Goal: Task Accomplishment & Management: Manage account settings

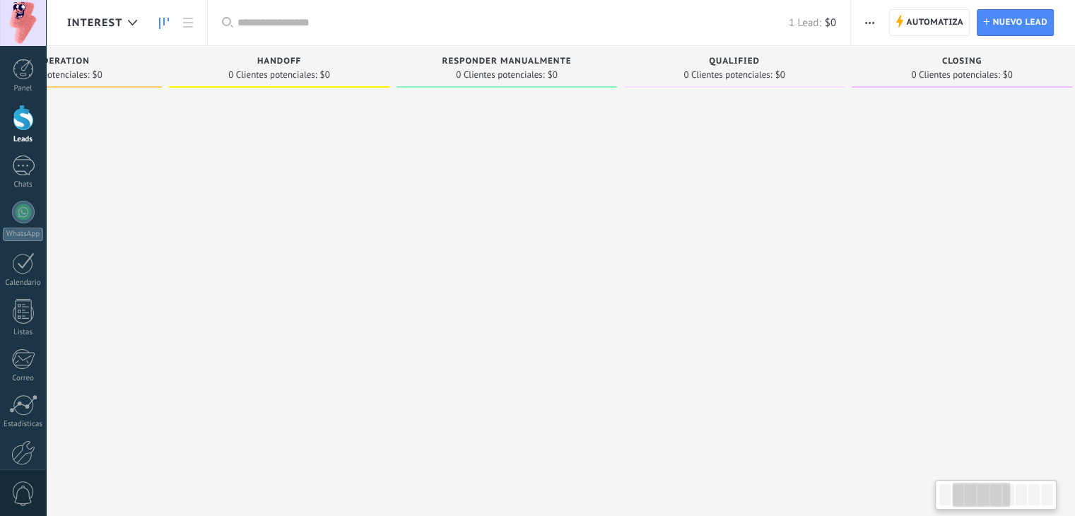
click at [189, 272] on div at bounding box center [279, 259] width 220 height 331
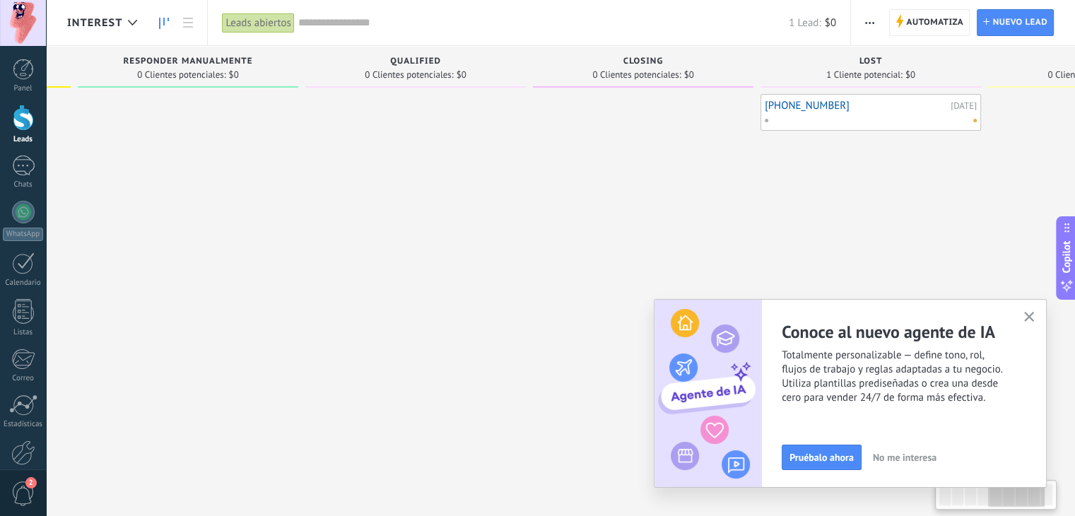
drag, startPoint x: 738, startPoint y: 213, endPoint x: 588, endPoint y: 213, distance: 149.8
click at [588, 213] on div at bounding box center [643, 259] width 220 height 331
drag, startPoint x: 1026, startPoint y: 314, endPoint x: 942, endPoint y: 191, distance: 148.5
click at [1026, 314] on icon "button" at bounding box center [1029, 317] width 11 height 11
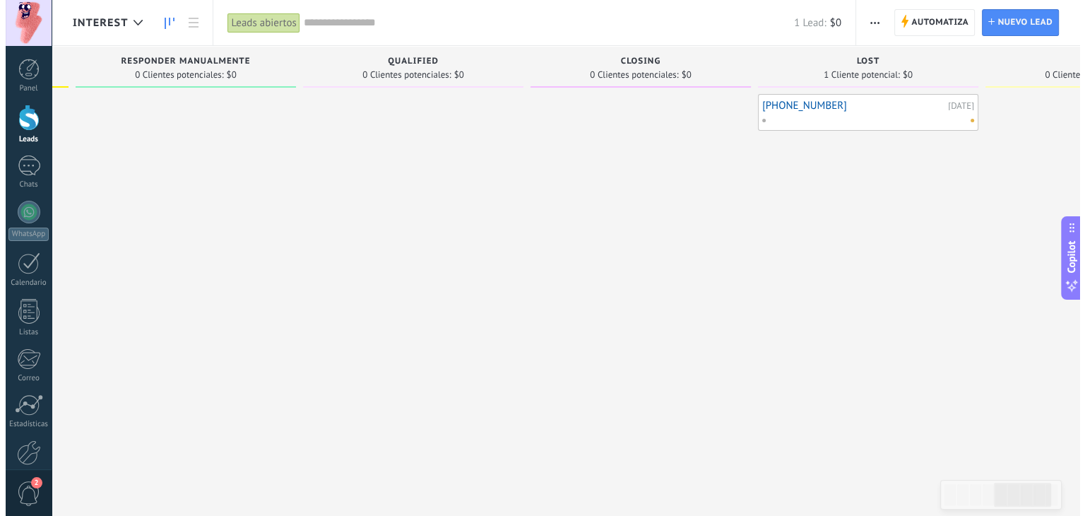
scroll to position [0, 0]
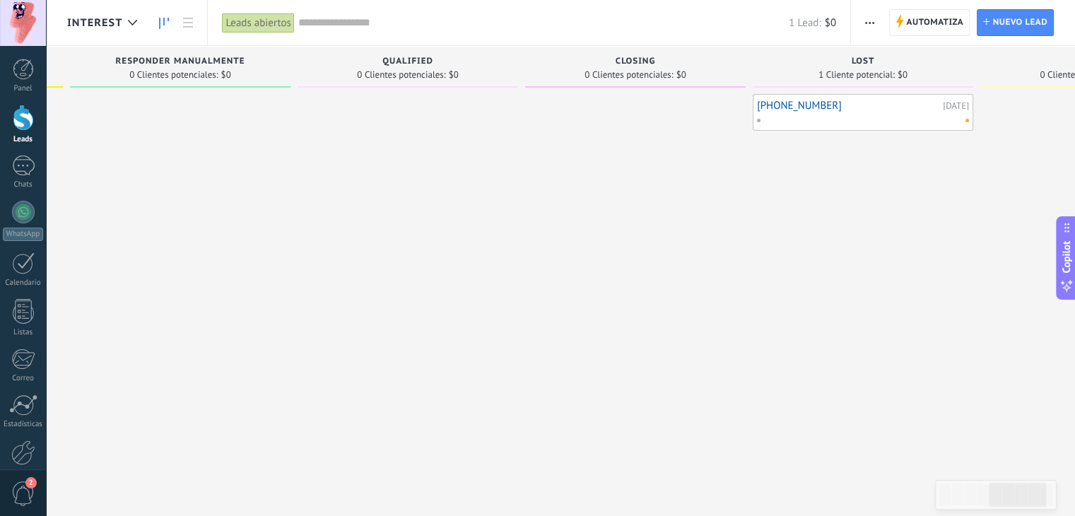
click at [811, 100] on link "[PHONE_NUMBER]" at bounding box center [848, 106] width 182 height 12
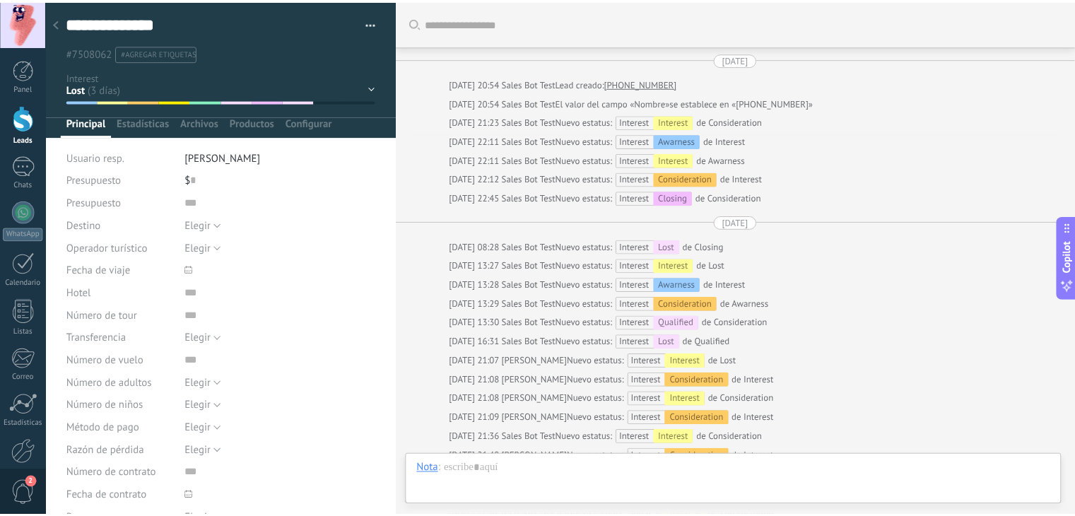
scroll to position [921, 0]
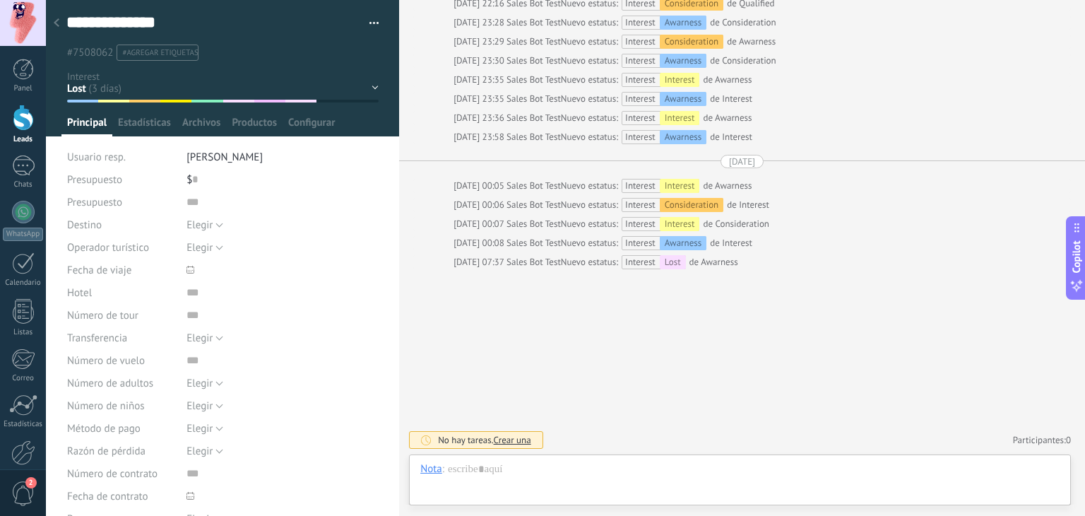
click at [60, 24] on div at bounding box center [57, 24] width 20 height 28
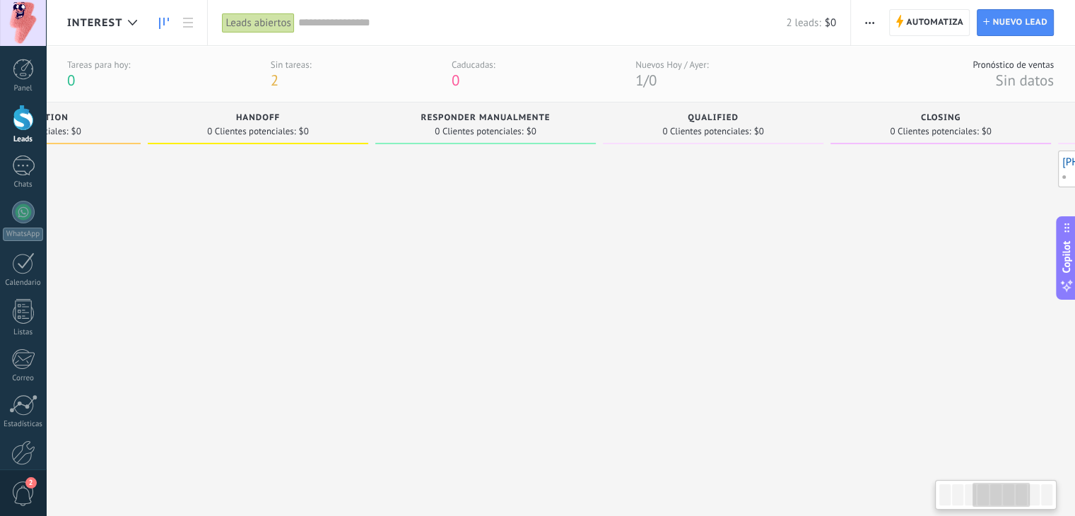
drag, startPoint x: 557, startPoint y: 301, endPoint x: 85, endPoint y: 243, distance: 475.4
click at [73, 247] on div at bounding box center [30, 315] width 220 height 331
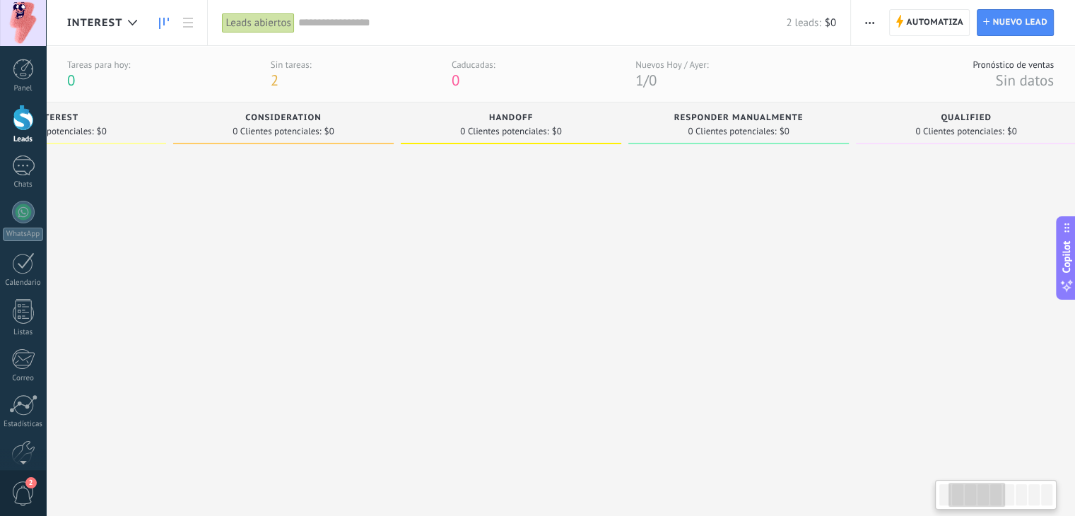
scroll to position [0, 143]
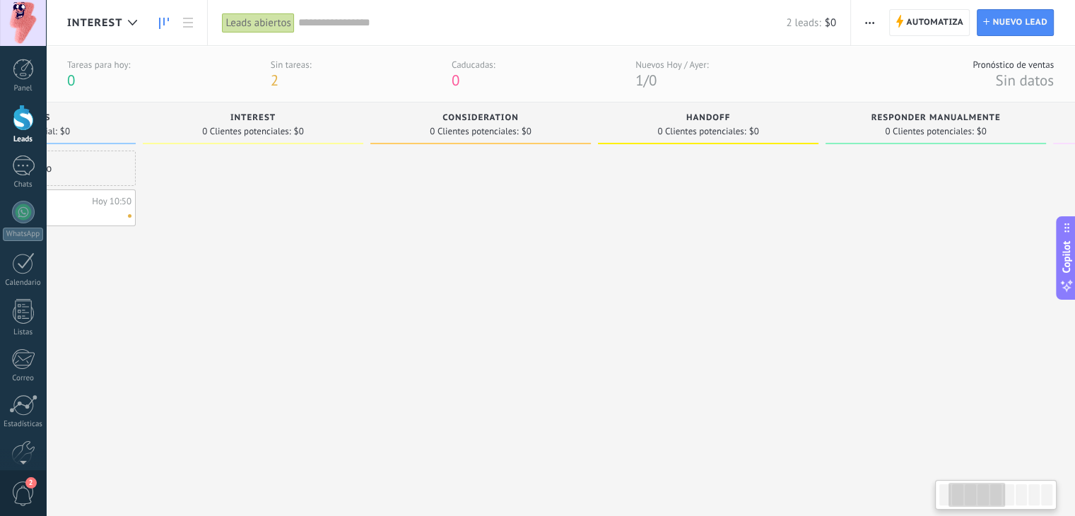
drag, startPoint x: 729, startPoint y: 273, endPoint x: 958, endPoint y: 247, distance: 230.4
click at [981, 247] on div "Awarness 1 Cliente potencial: $0 Lead rápido +5491158487444 Hoy 10:50 $0" at bounding box center [946, 291] width 2061 height 379
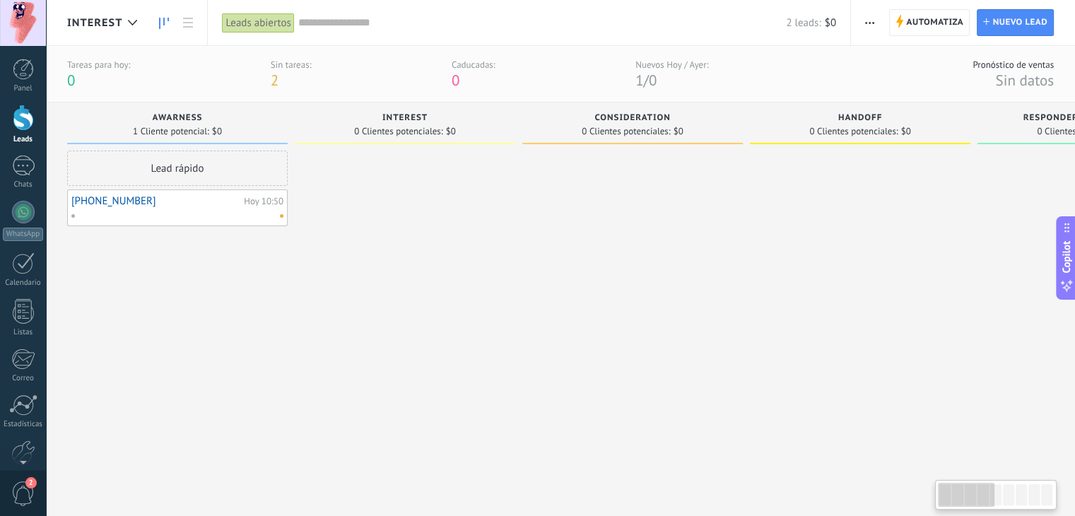
drag, startPoint x: 567, startPoint y: 248, endPoint x: 928, endPoint y: 249, distance: 361.0
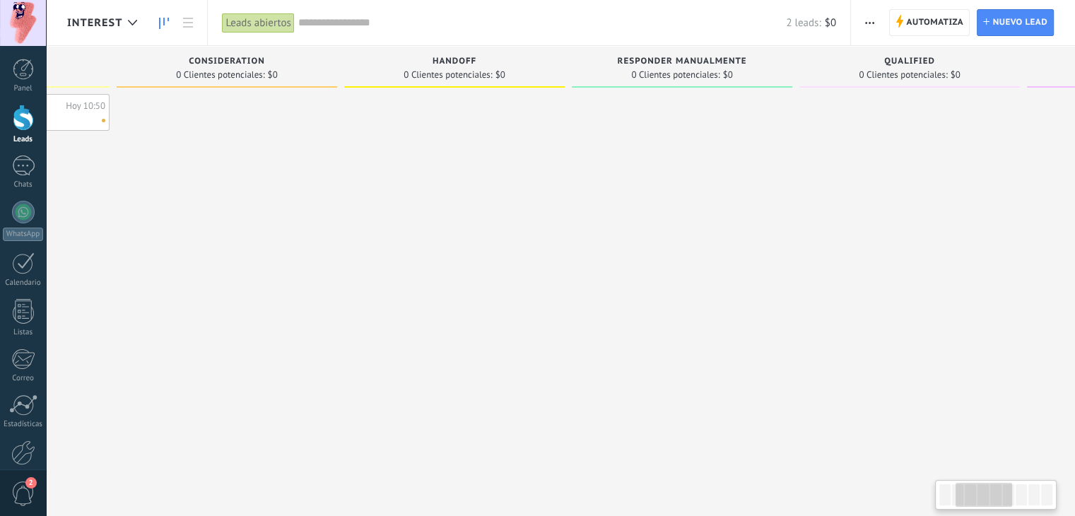
drag, startPoint x: 732, startPoint y: 210, endPoint x: 349, endPoint y: 196, distance: 383.2
click at [349, 196] on div at bounding box center [453, 259] width 220 height 331
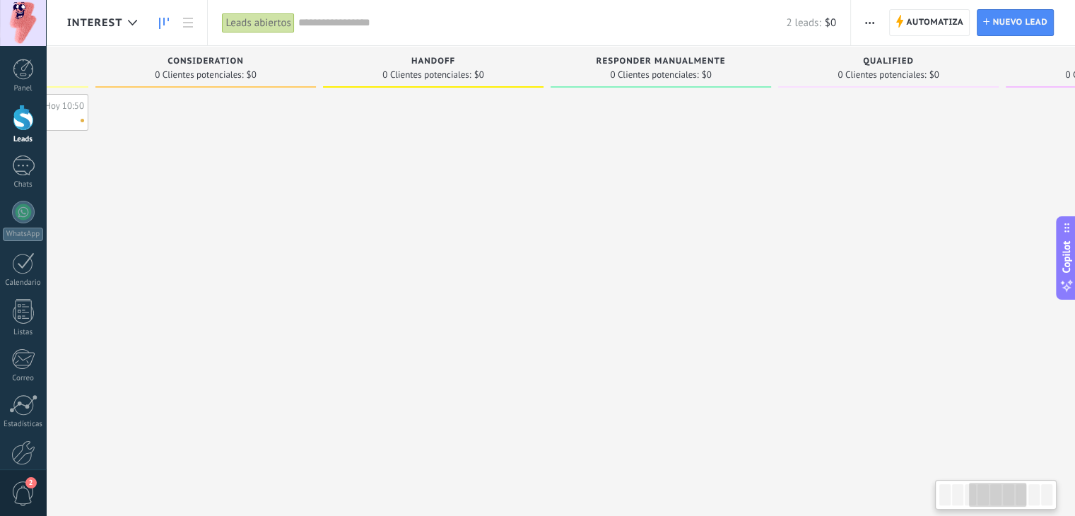
scroll to position [0, 923]
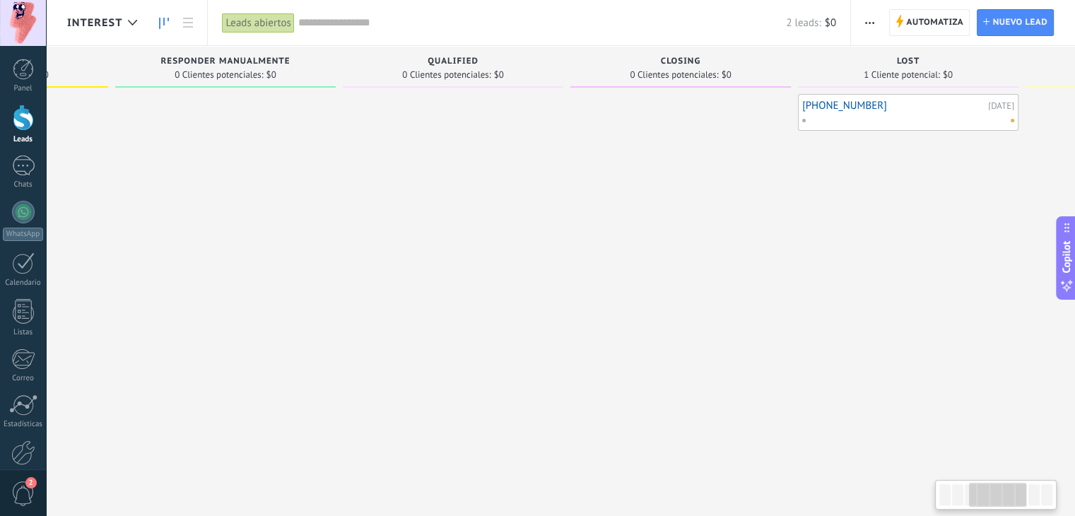
drag, startPoint x: 640, startPoint y: 215, endPoint x: 308, endPoint y: 199, distance: 332.4
click at [278, 200] on div "Awarness 0 Clientes potenciales: $0 Lead rápido Interest 1 Cliente potencial: $…" at bounding box center [234, 235] width 2061 height 379
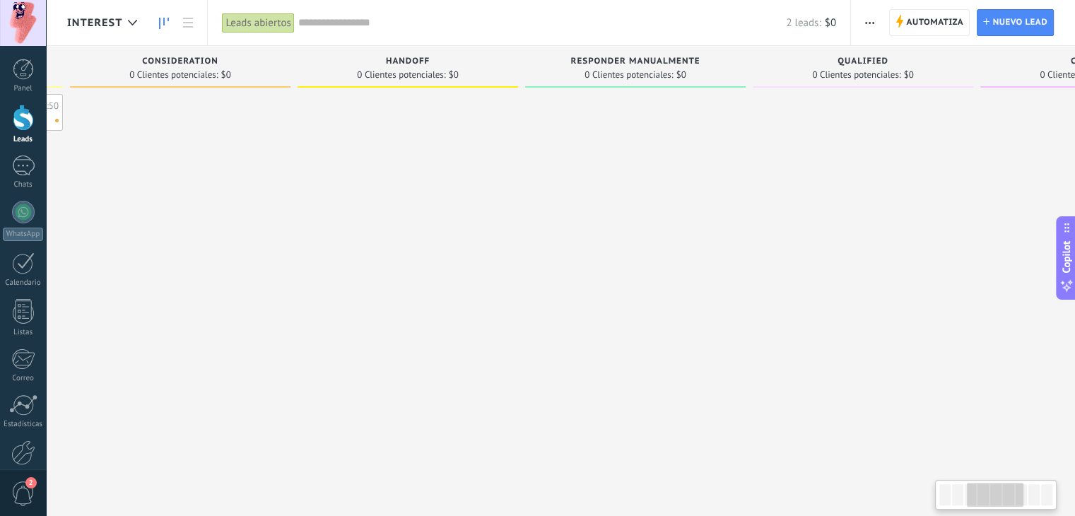
drag, startPoint x: 499, startPoint y: 208, endPoint x: 699, endPoint y: 242, distance: 202.8
click at [973, 217] on div at bounding box center [862, 259] width 220 height 331
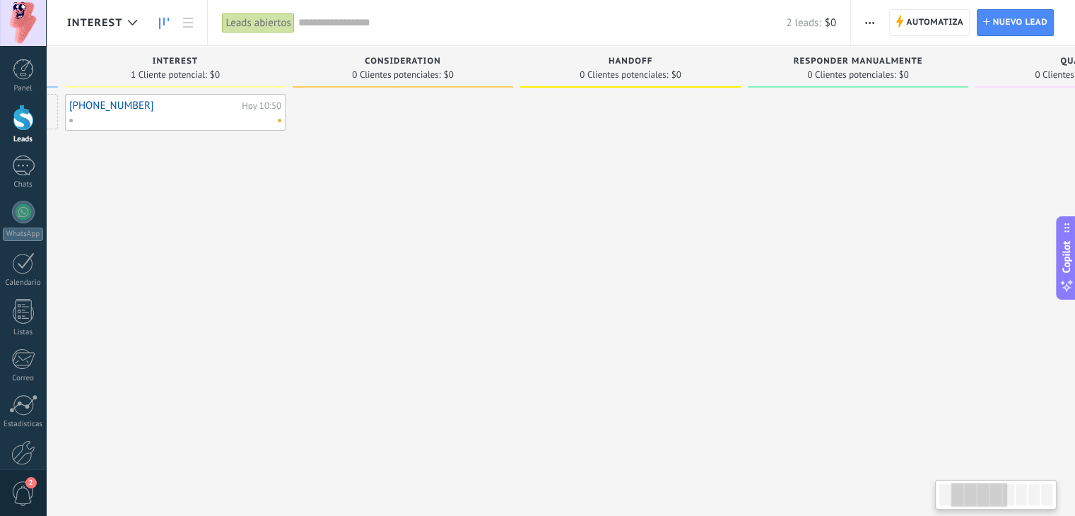
scroll to position [0, 126]
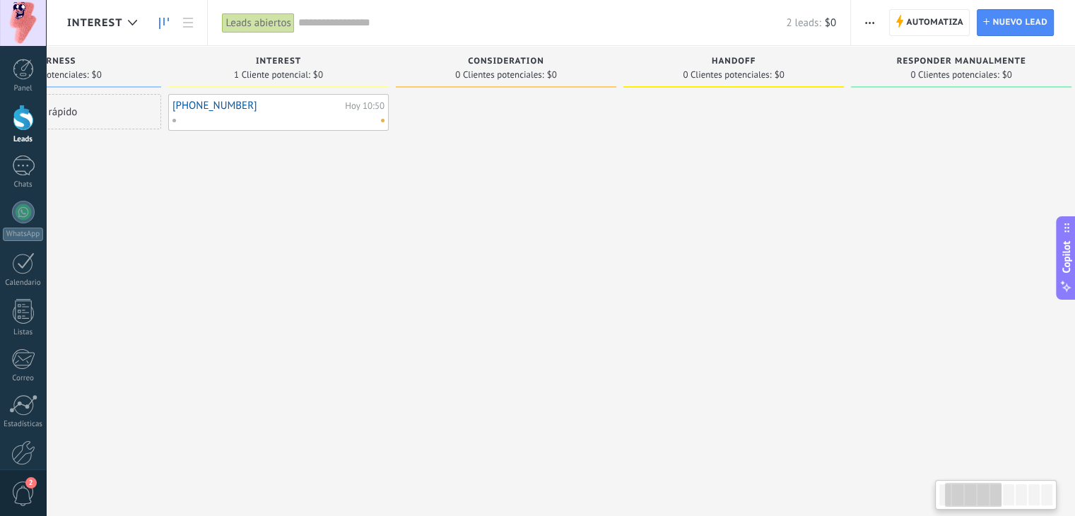
drag, startPoint x: 704, startPoint y: 239, endPoint x: 944, endPoint y: 227, distance: 239.8
click at [944, 227] on div at bounding box center [961, 259] width 220 height 331
